Goal: Check status: Check status

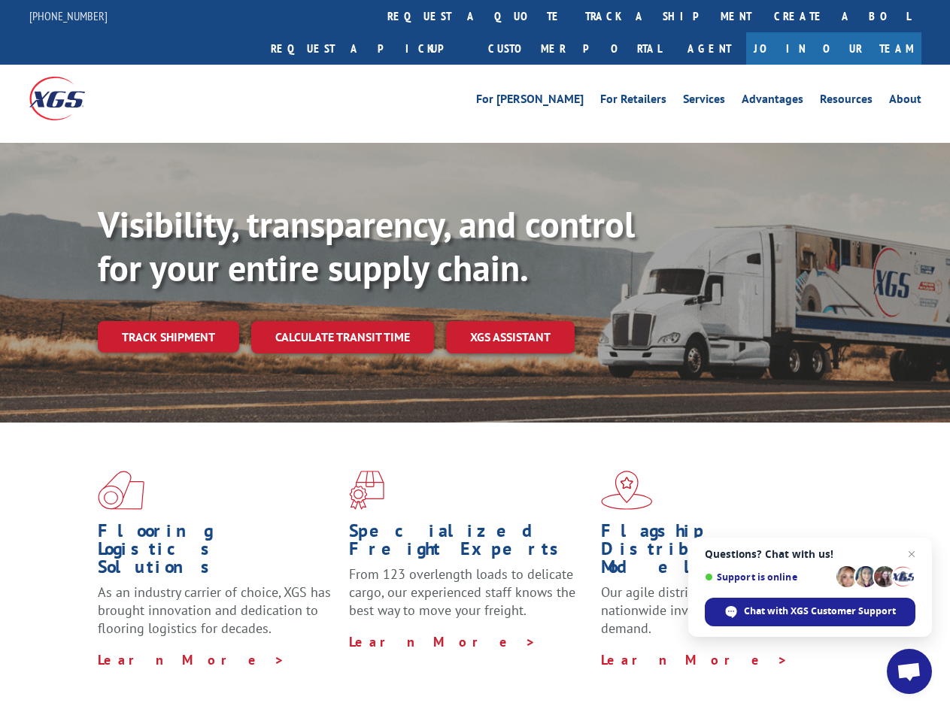
click at [475, 354] on div "Visibility, transparency, and control for your entire supply chain. Track shipm…" at bounding box center [524, 308] width 852 height 210
click at [574, 16] on link "track a shipment" at bounding box center [668, 16] width 189 height 32
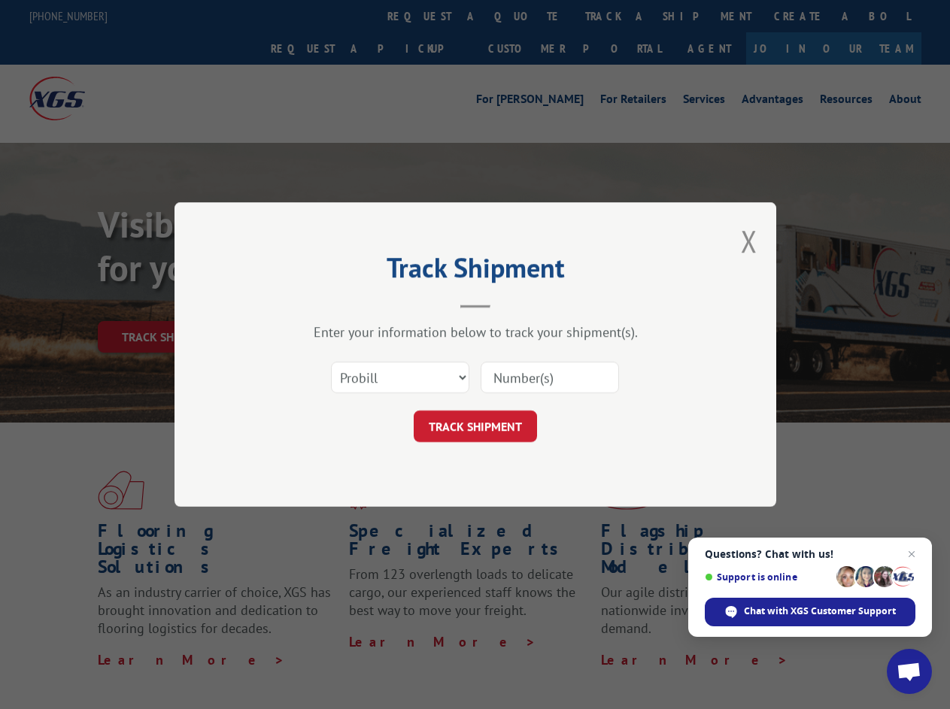
click at [525, 16] on div "Track Shipment Enter your information below to track your shipment(s). Select c…" at bounding box center [475, 354] width 950 height 709
click at [619, 16] on div "Track Shipment Enter your information below to track your shipment(s). Select c…" at bounding box center [475, 354] width 950 height 709
click at [168, 304] on div "Track Shipment Enter your information below to track your shipment(s). Select c…" at bounding box center [475, 354] width 950 height 709
click at [341, 304] on header "Track Shipment" at bounding box center [475, 282] width 451 height 51
click at [511, 304] on header "Track Shipment" at bounding box center [475, 282] width 451 height 51
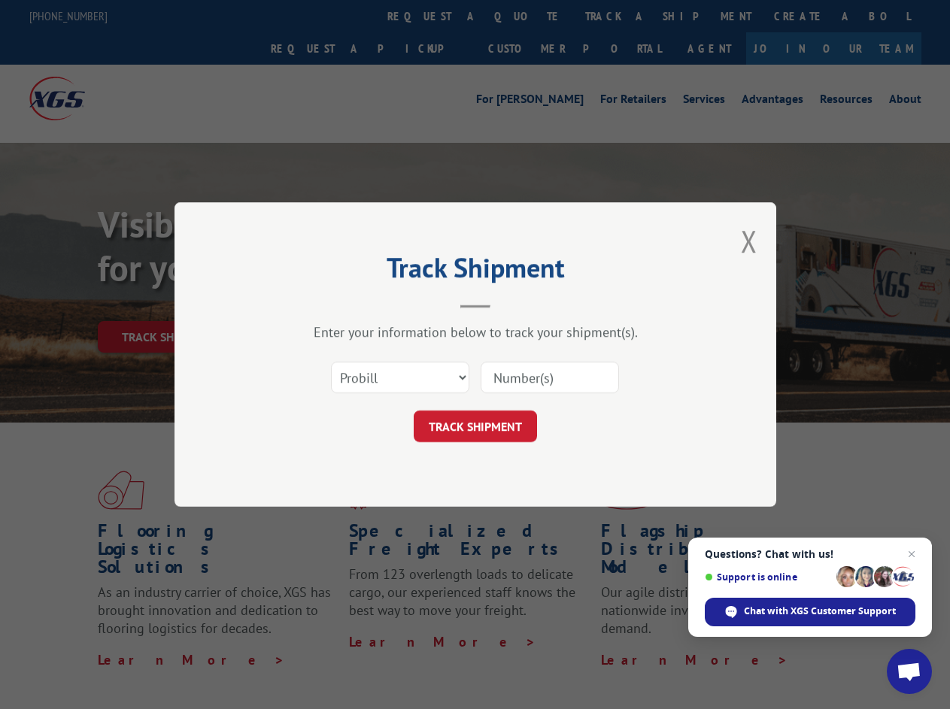
click at [909, 672] on span "Open chat" at bounding box center [908, 673] width 25 height 21
